Goal: Feedback & Contribution: Leave review/rating

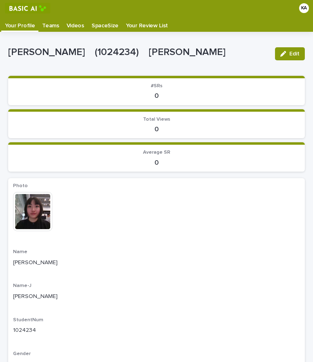
click at [72, 28] on p "Videos" at bounding box center [76, 22] width 18 height 13
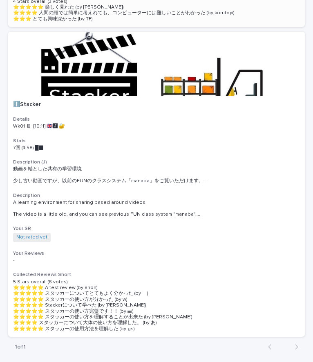
scroll to position [694, 0]
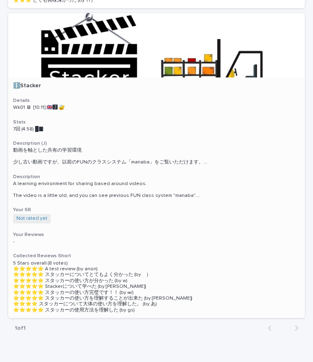
click at [112, 44] on div at bounding box center [156, 45] width 296 height 64
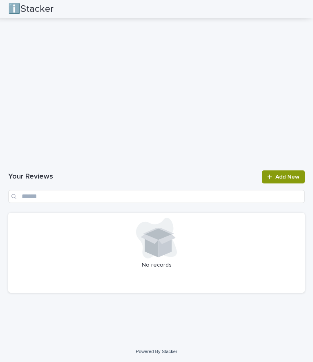
scroll to position [900, 0]
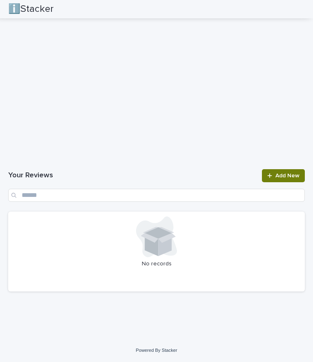
click at [268, 179] on link "Add New" at bounding box center [283, 175] width 43 height 13
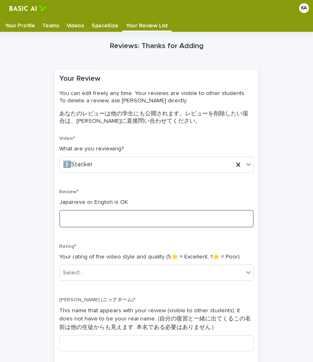
click at [88, 222] on textarea at bounding box center [156, 219] width 194 height 18
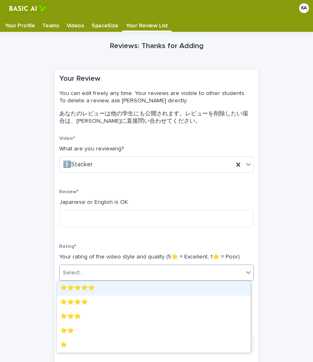
click at [94, 272] on div "Select..." at bounding box center [151, 272] width 183 height 13
click at [94, 287] on div "⭐️⭐️⭐️⭐️⭐️" at bounding box center [153, 289] width 193 height 14
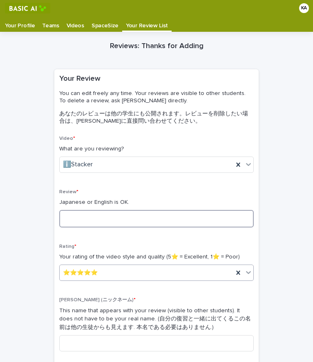
click at [89, 216] on textarea at bounding box center [156, 219] width 194 height 18
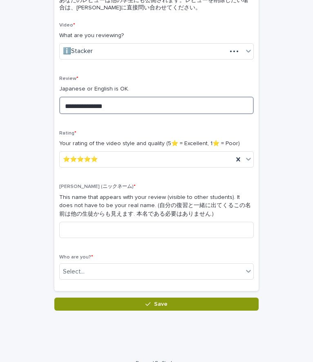
scroll to position [122, 0]
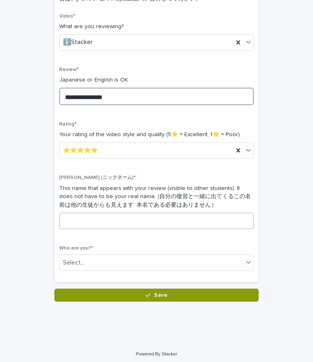
type textarea "**********"
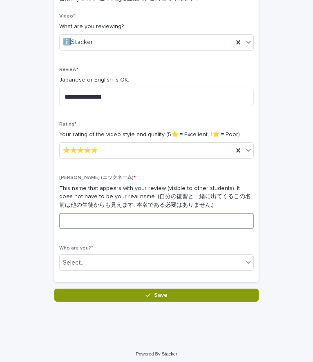
click at [122, 224] on input at bounding box center [156, 221] width 194 height 16
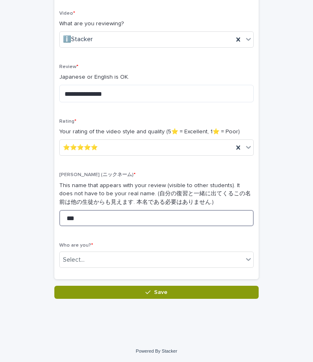
scroll to position [126, 0]
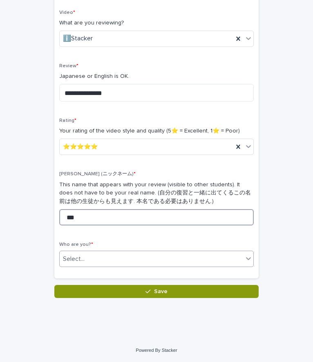
type input "***"
click at [99, 257] on div "Select..." at bounding box center [151, 259] width 183 height 13
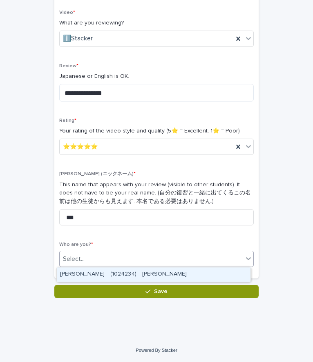
click at [102, 271] on div "[PERSON_NAME]　(1024234)　[PERSON_NAME]" at bounding box center [153, 275] width 193 height 14
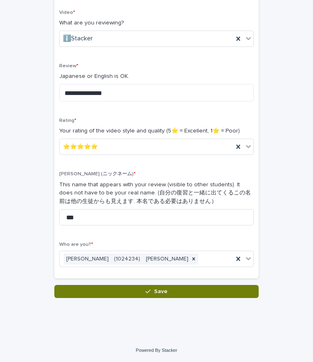
click at [98, 293] on button "Save" at bounding box center [156, 291] width 204 height 13
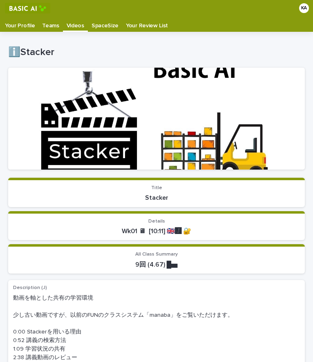
click at [143, 22] on p "Your Review List" at bounding box center [147, 22] width 42 height 13
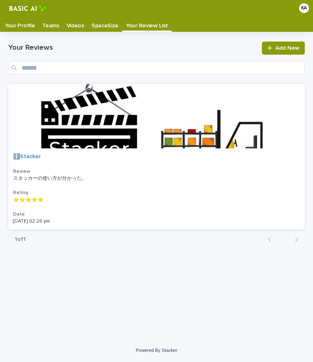
click at [102, 26] on p "SpaceSize" at bounding box center [104, 22] width 27 height 13
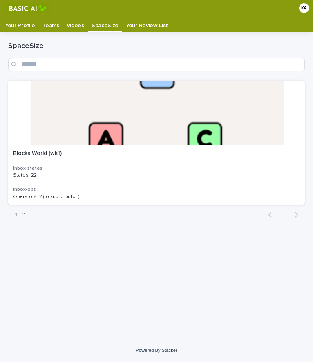
click at [74, 22] on p "Videos" at bounding box center [76, 22] width 18 height 13
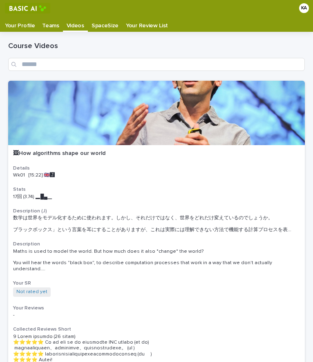
click at [38, 28] on div "Teams" at bounding box center [50, 22] width 24 height 13
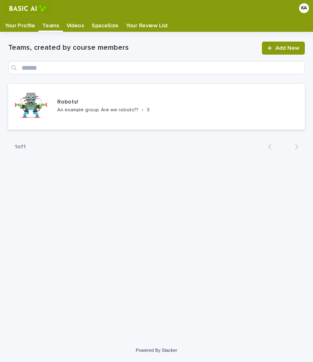
click at [28, 27] on p "Your Profile" at bounding box center [20, 22] width 30 height 13
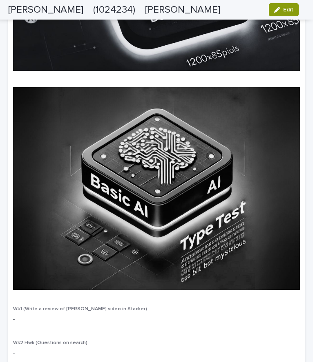
scroll to position [1655, 0]
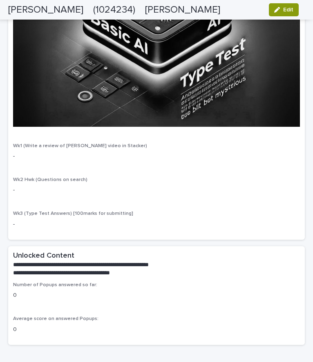
click at [26, 152] on p "-" at bounding box center [156, 156] width 286 height 9
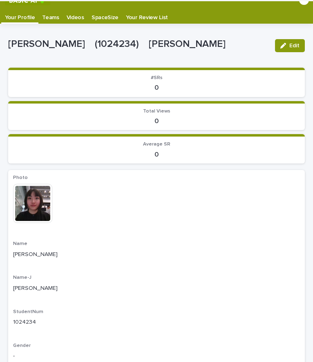
scroll to position [0, 0]
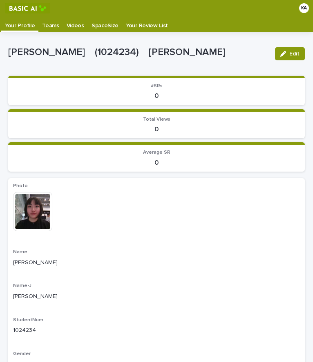
click at [48, 26] on p "Teams" at bounding box center [50, 22] width 17 height 13
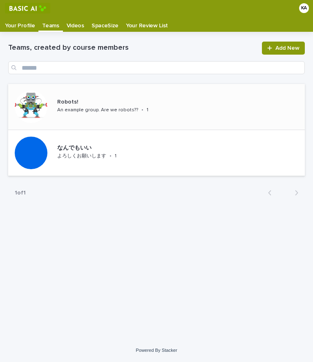
click at [135, 113] on div "Robots! An example group. Are we robots?? • 1" at bounding box center [113, 106] width 118 height 22
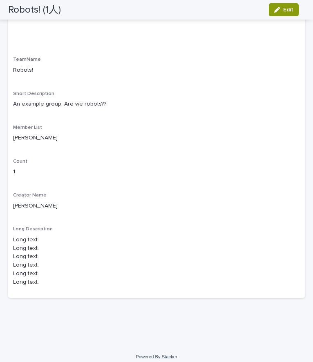
scroll to position [295, 0]
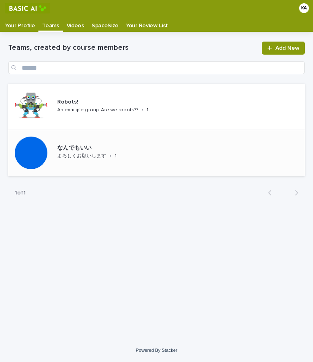
click at [122, 137] on div "なんでもいい よろしくお願いします • 1" at bounding box center [81, 153] width 146 height 46
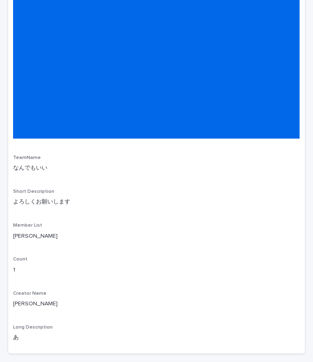
scroll to position [212, 0]
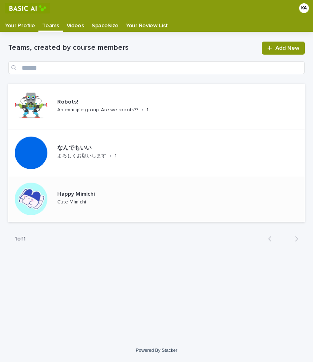
click at [78, 193] on p "Happy Mimichi" at bounding box center [90, 194] width 67 height 7
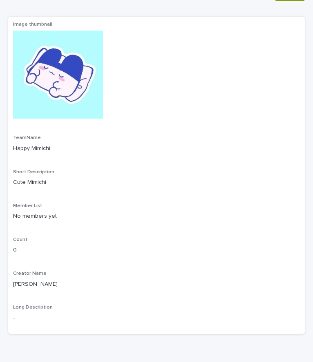
scroll to position [101, 0]
